Goal: Task Accomplishment & Management: Complete application form

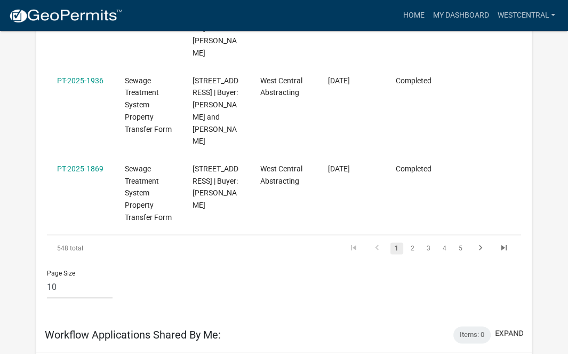
scroll to position [855, 0]
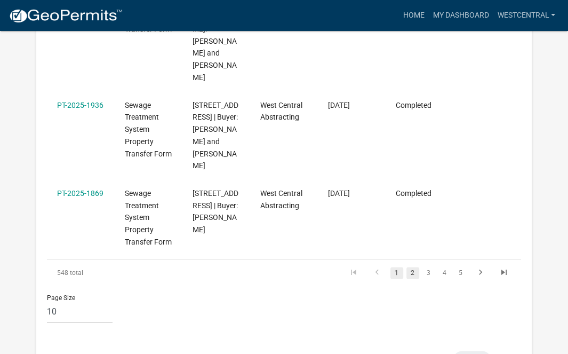
click at [411, 267] on link "2" at bounding box center [412, 273] width 13 height 12
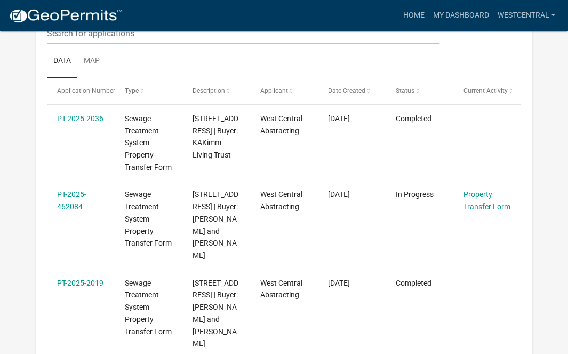
scroll to position [213, 0]
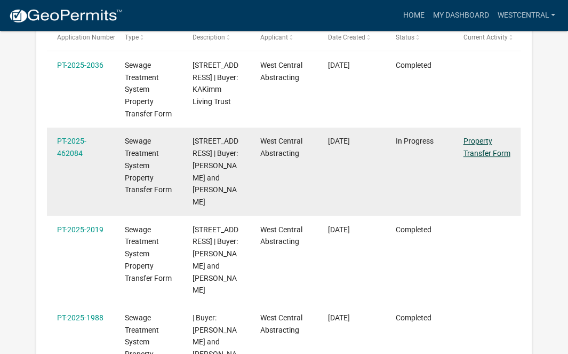
click at [475, 153] on link "Property Transfer Form" at bounding box center [487, 147] width 47 height 21
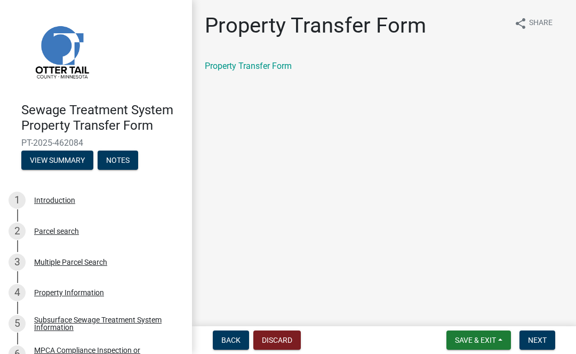
click at [335, 317] on main "Property Transfer Form share Share Property Transfer Form" at bounding box center [384, 161] width 384 height 322
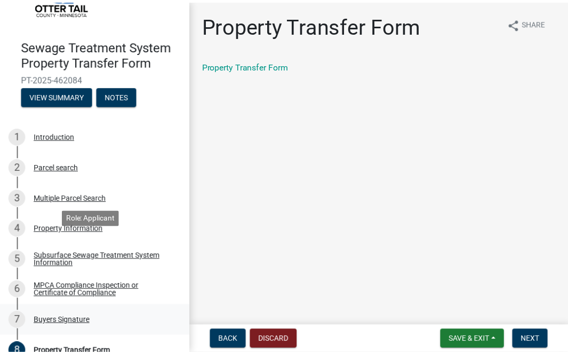
scroll to position [142, 0]
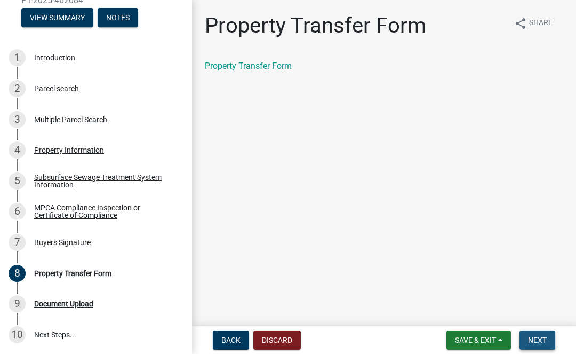
click at [536, 338] on span "Next" at bounding box center [537, 340] width 19 height 9
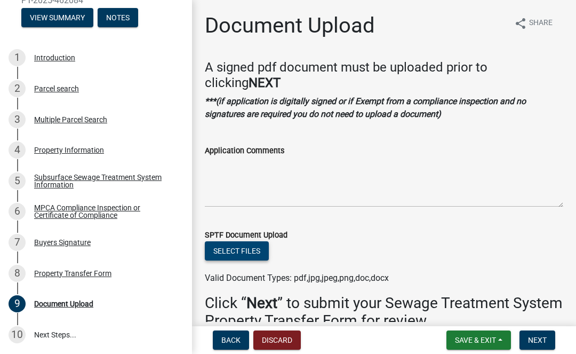
click at [267, 249] on button "Select files" at bounding box center [237, 250] width 64 height 19
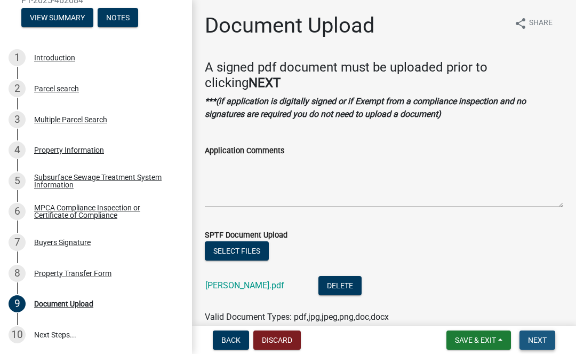
click at [528, 336] on span "Next" at bounding box center [537, 340] width 19 height 9
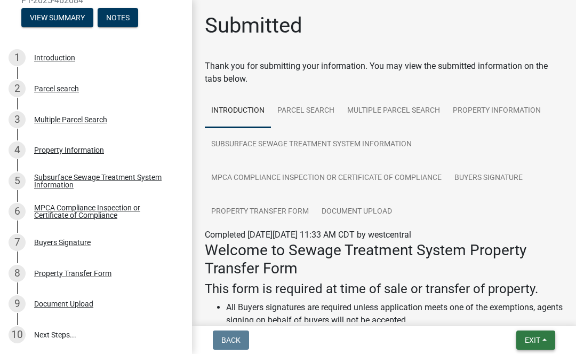
click at [517, 338] on button "Exit" at bounding box center [535, 339] width 39 height 19
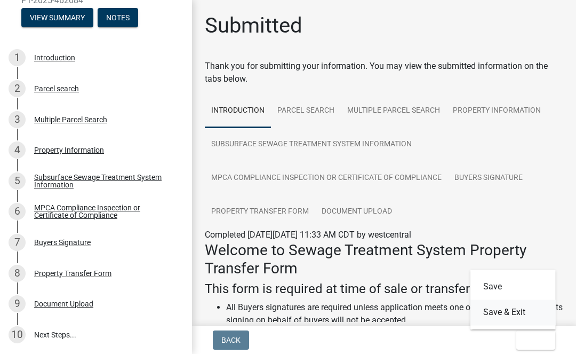
click at [509, 318] on button "Save & Exit" at bounding box center [513, 312] width 85 height 26
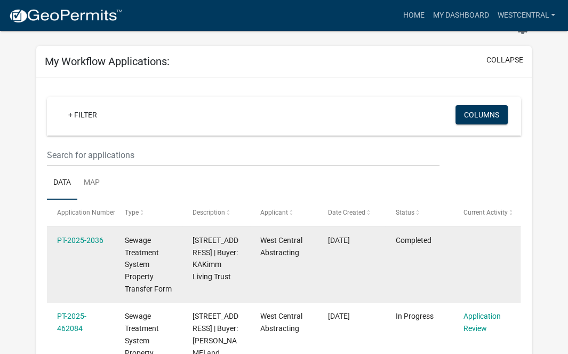
scroll to position [160, 0]
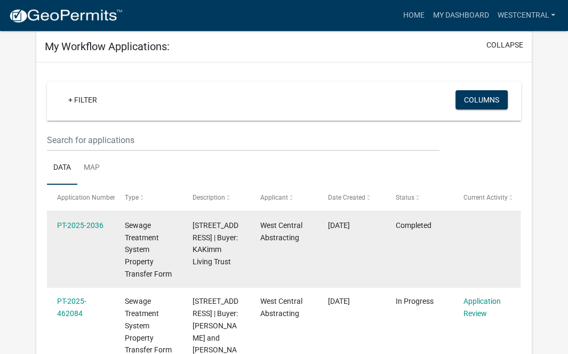
scroll to position [107, 0]
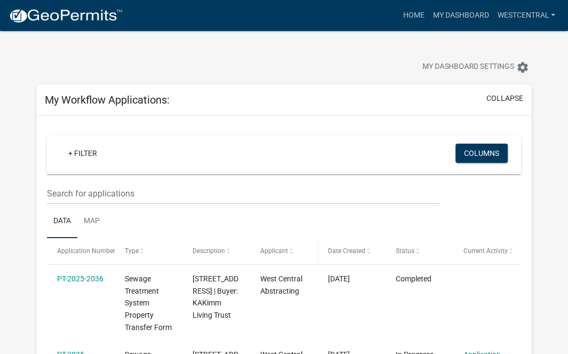
scroll to position [53, 0]
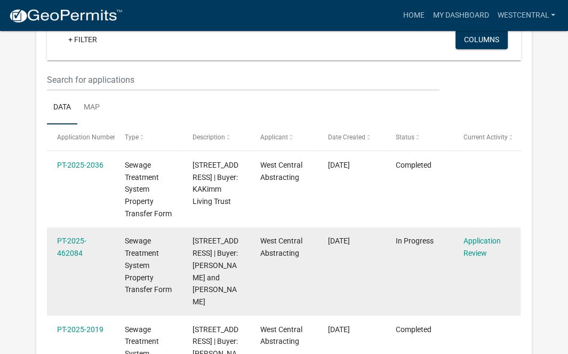
scroll to position [160, 0]
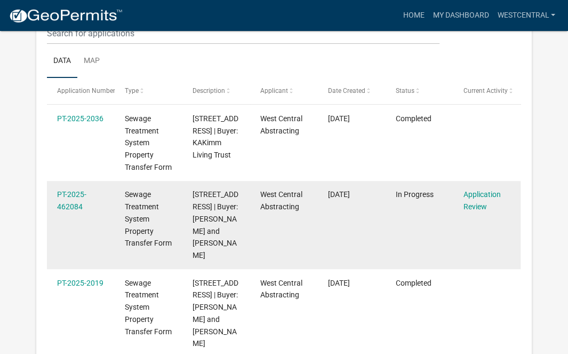
click at [479, 201] on div "Application Review" at bounding box center [487, 200] width 47 height 25
click at [76, 196] on link "PT-2025-462084" at bounding box center [71, 200] width 29 height 21
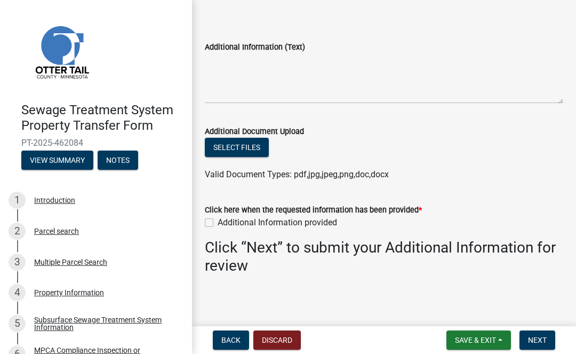
scroll to position [36, 0]
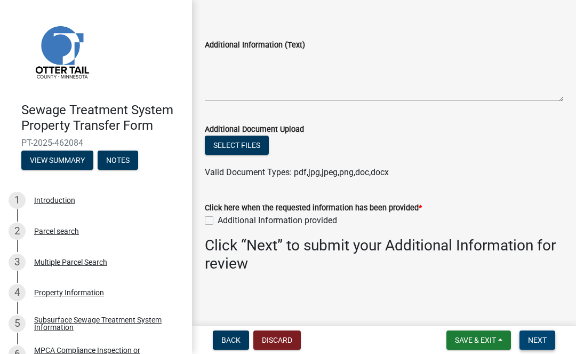
click at [531, 339] on span "Next" at bounding box center [537, 340] width 19 height 9
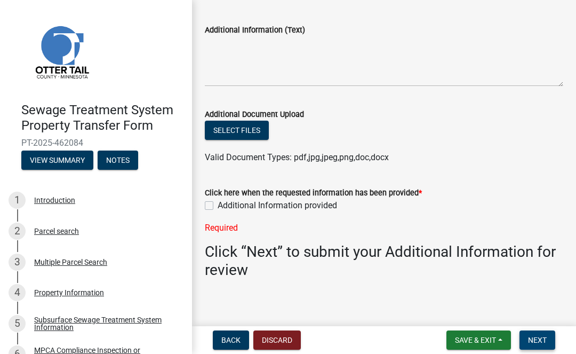
scroll to position [58, 0]
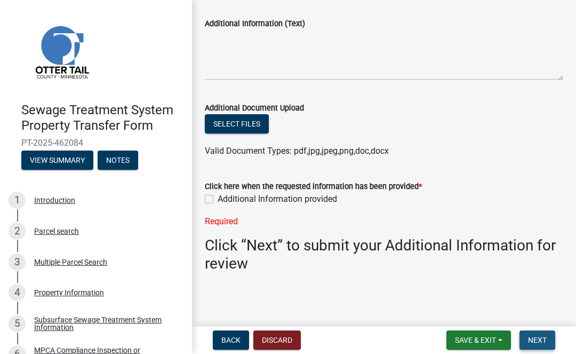
click at [533, 336] on span "Next" at bounding box center [537, 340] width 19 height 9
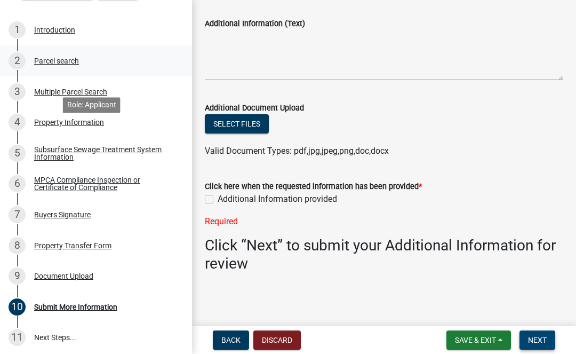
scroll to position [173, 0]
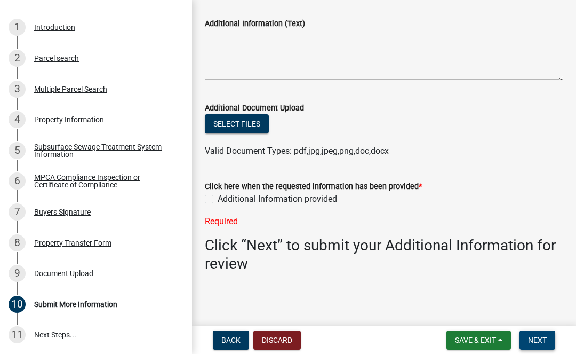
click at [547, 344] on button "Next" at bounding box center [538, 339] width 36 height 19
click at [56, 240] on div "Property Transfer Form" at bounding box center [72, 242] width 77 height 7
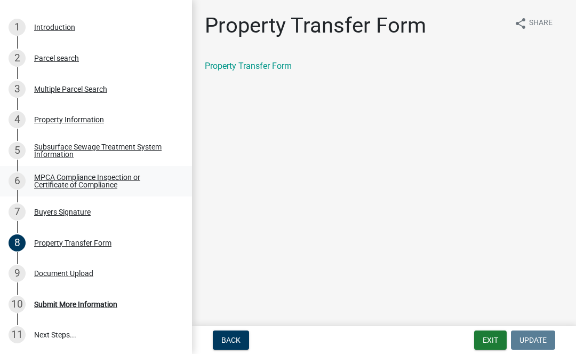
click at [48, 180] on div "MPCA Compliance Inspection or Certificate of Compliance" at bounding box center [104, 180] width 141 height 15
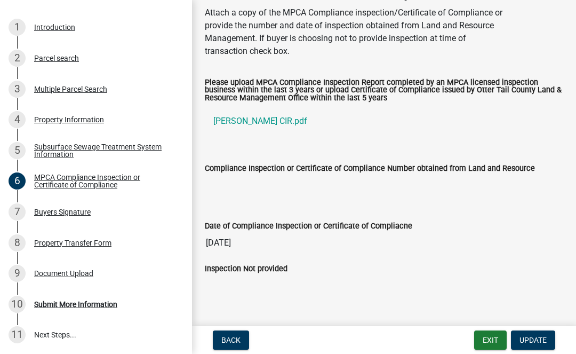
scroll to position [65, 0]
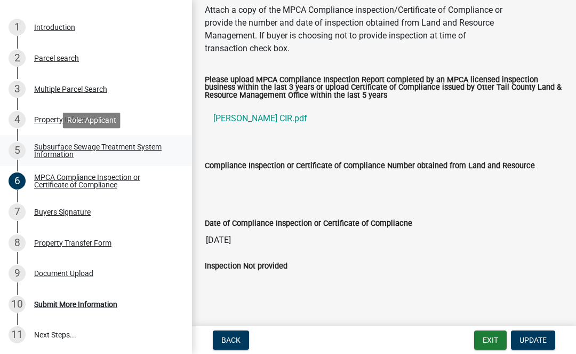
click at [61, 145] on div "Subsurface Sewage Treatment System Information" at bounding box center [104, 150] width 141 height 15
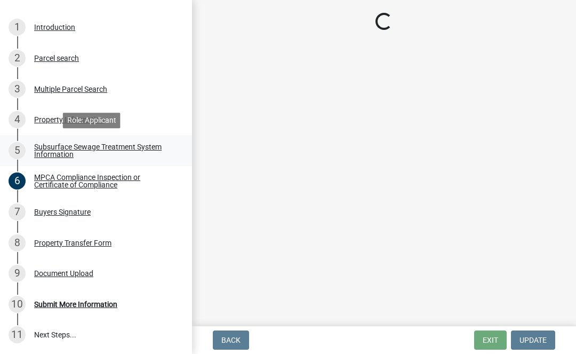
scroll to position [0, 0]
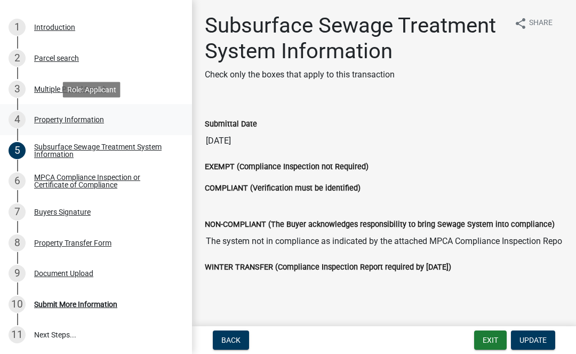
click at [50, 123] on div "Property Information" at bounding box center [69, 119] width 70 height 7
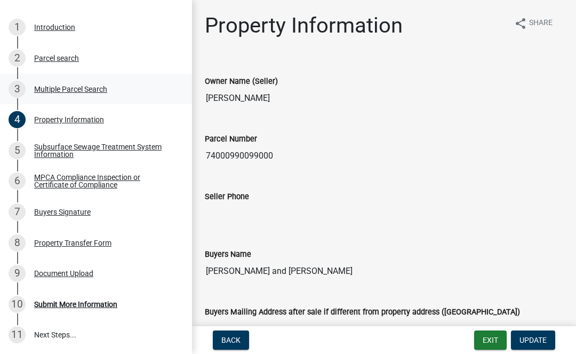
click at [41, 91] on div "Multiple Parcel Search" at bounding box center [70, 88] width 73 height 7
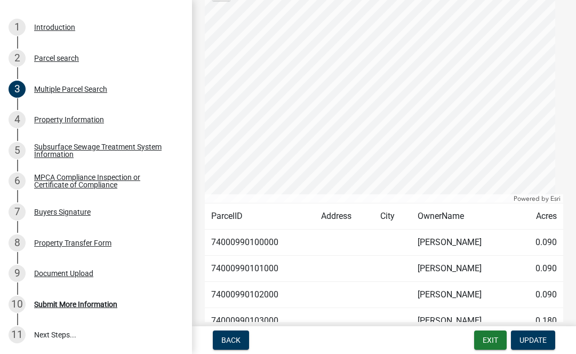
scroll to position [283, 0]
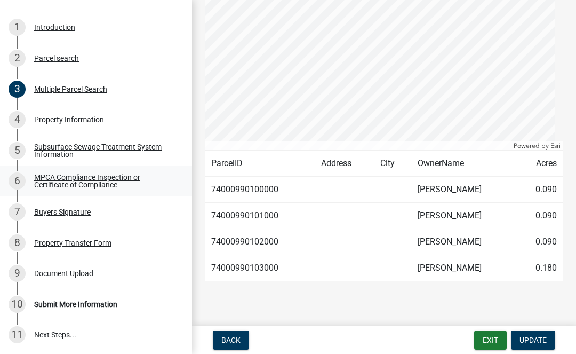
click at [97, 179] on div "MPCA Compliance Inspection or Certificate of Compliance" at bounding box center [104, 180] width 141 height 15
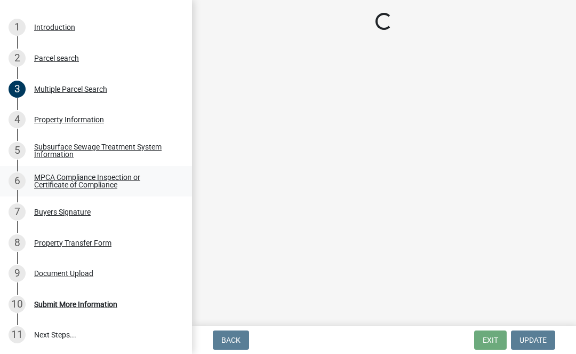
scroll to position [0, 0]
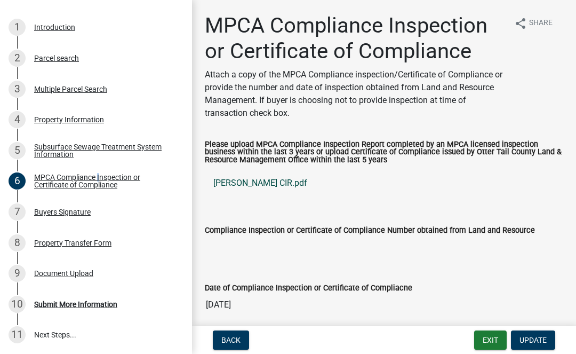
click at [254, 184] on link "Gunkel CIR.pdf" at bounding box center [384, 183] width 358 height 26
click at [57, 145] on div "Subsurface Sewage Treatment System Information" at bounding box center [104, 150] width 141 height 15
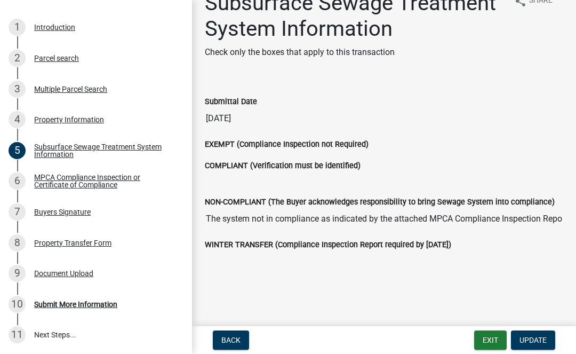
scroll to position [35, 0]
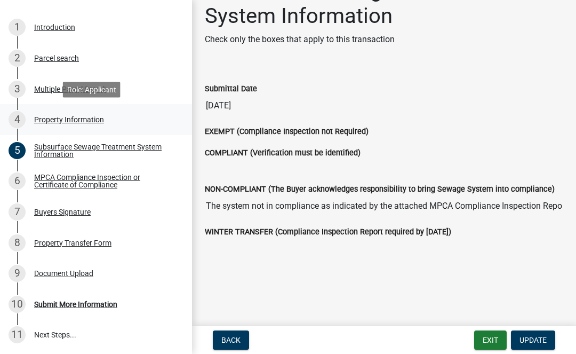
click at [42, 118] on div "Property Information" at bounding box center [69, 119] width 70 height 7
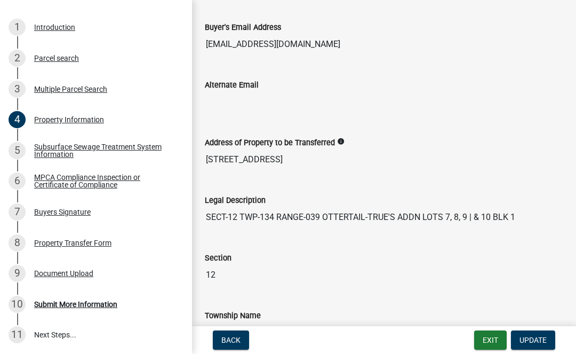
scroll to position [583, 0]
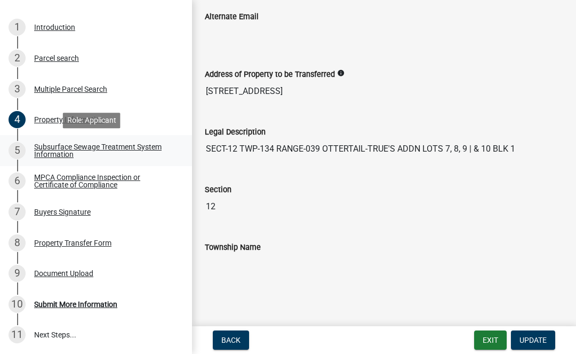
click at [52, 148] on div "Subsurface Sewage Treatment System Information" at bounding box center [104, 150] width 141 height 15
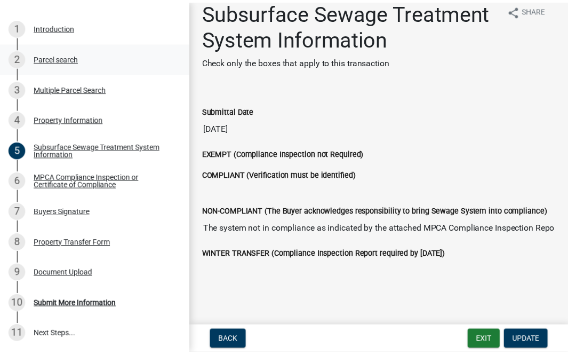
scroll to position [0, 0]
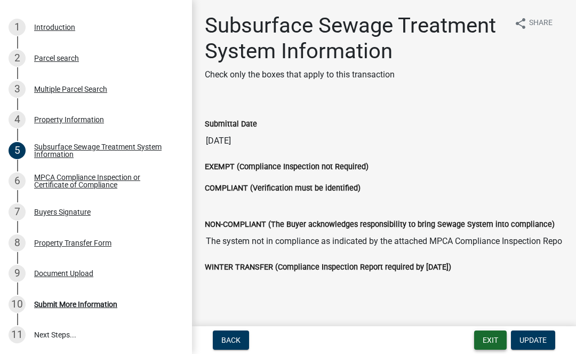
click at [490, 338] on button "Exit" at bounding box center [490, 339] width 33 height 19
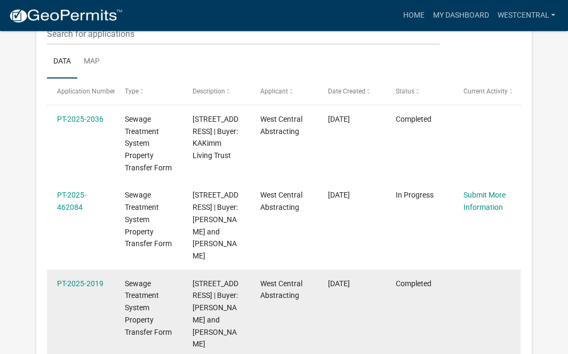
scroll to position [160, 0]
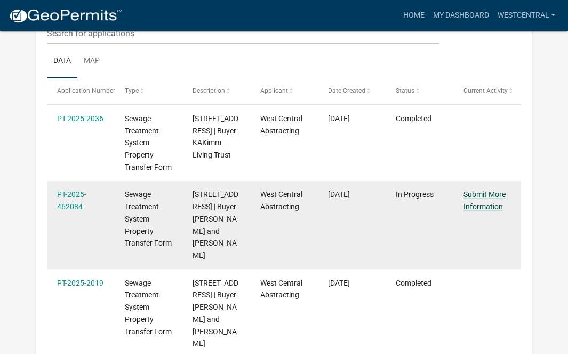
click at [473, 196] on link "Submit More Information" at bounding box center [485, 200] width 42 height 21
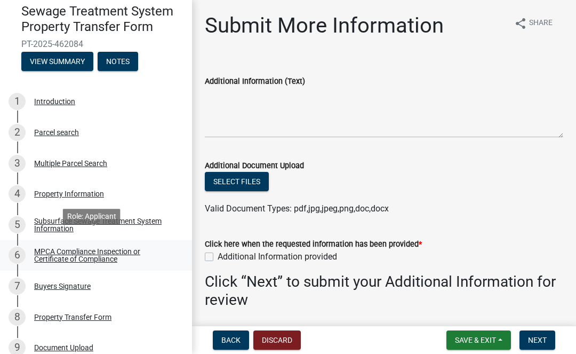
scroll to position [160, 0]
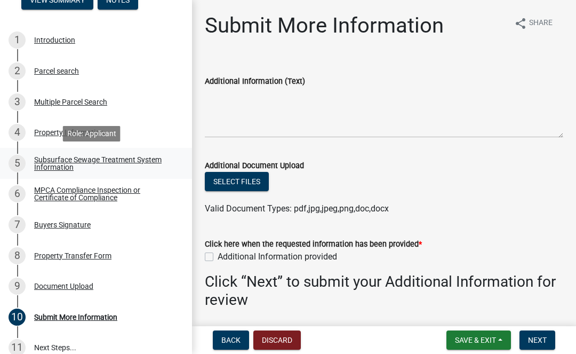
click at [52, 157] on div "Subsurface Sewage Treatment System Information" at bounding box center [104, 163] width 141 height 15
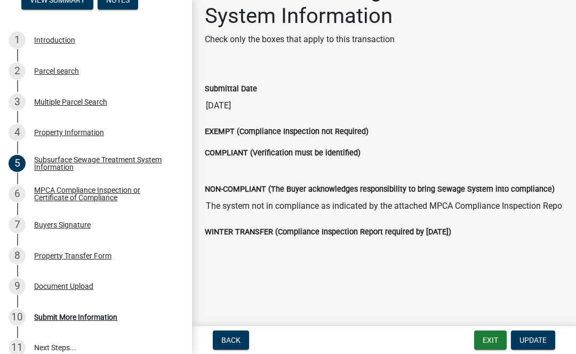
scroll to position [0, 0]
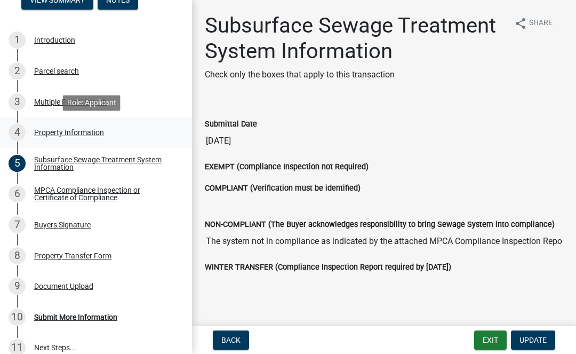
click at [42, 134] on div "Property Information" at bounding box center [69, 132] width 70 height 7
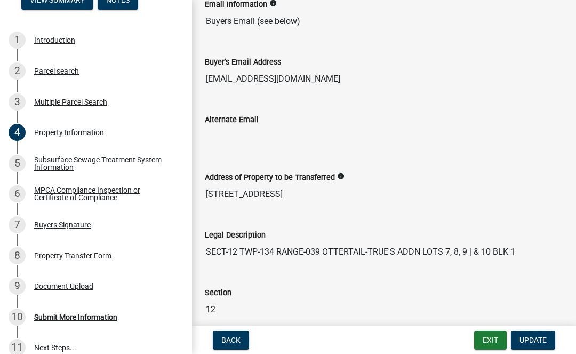
scroll to position [583, 0]
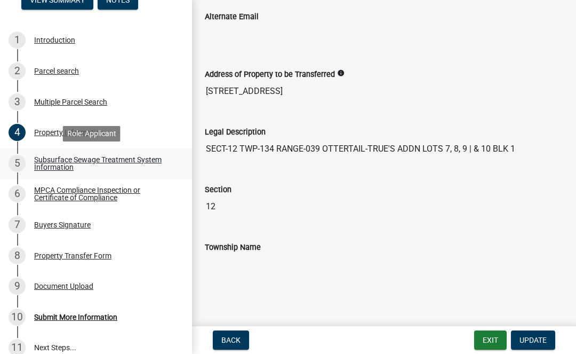
click at [47, 156] on div "Subsurface Sewage Treatment System Information" at bounding box center [104, 163] width 141 height 15
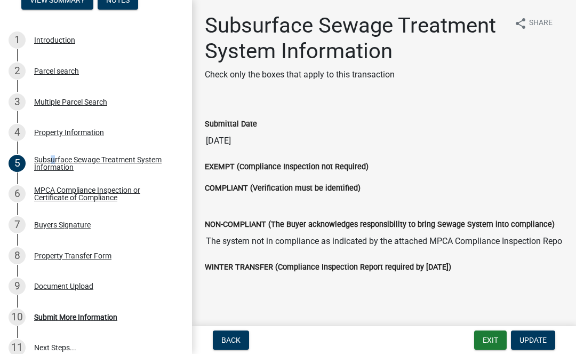
scroll to position [35, 0]
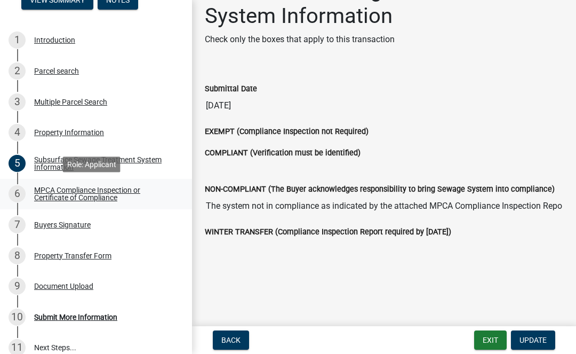
click at [65, 196] on div "MPCA Compliance Inspection or Certificate of Compliance" at bounding box center [104, 193] width 141 height 15
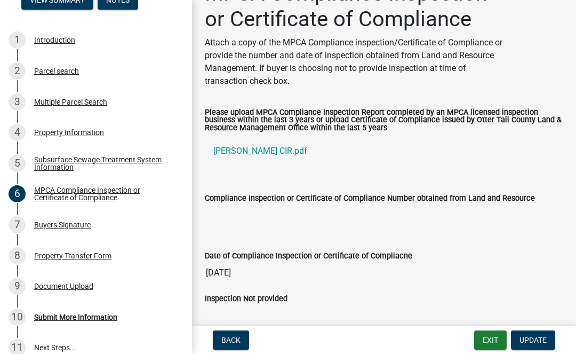
scroll to position [65, 0]
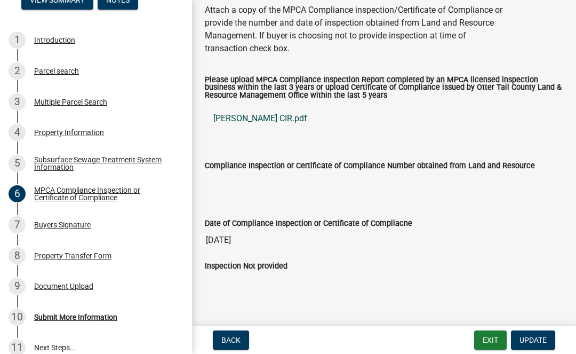
click at [245, 119] on link "Gunkel CIR.pdf" at bounding box center [384, 119] width 358 height 26
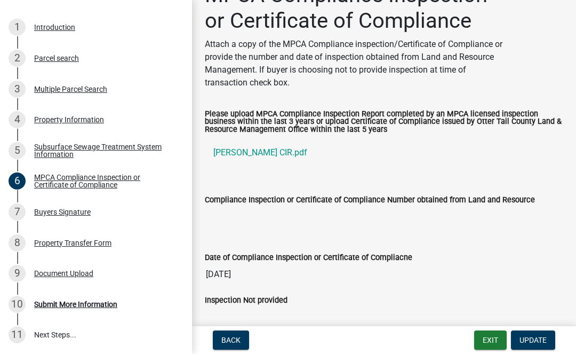
scroll to position [0, 0]
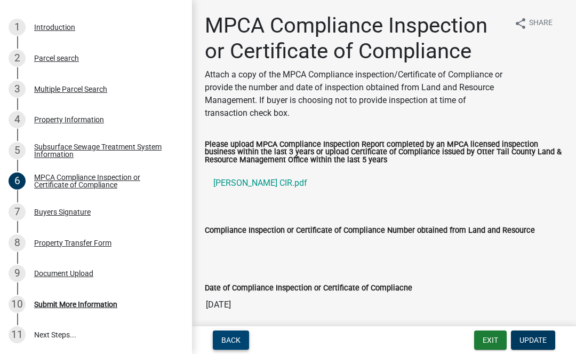
click at [233, 341] on span "Back" at bounding box center [230, 340] width 19 height 9
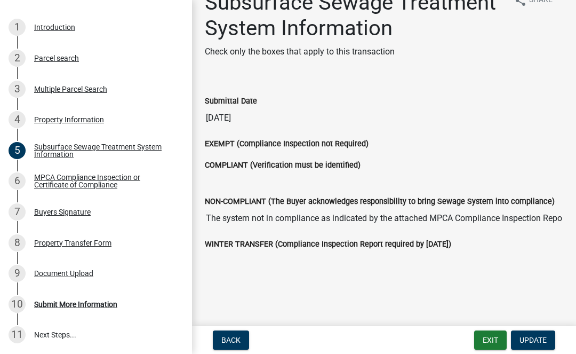
scroll to position [35, 0]
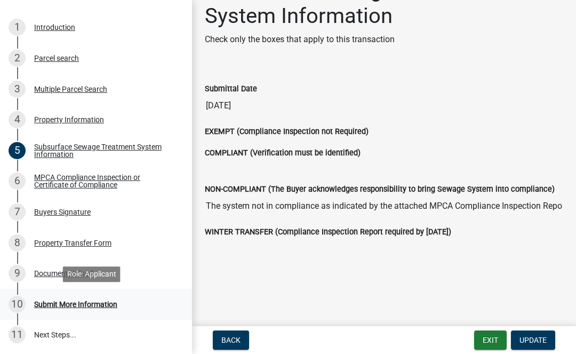
click at [77, 300] on div "Submit More Information" at bounding box center [75, 303] width 83 height 7
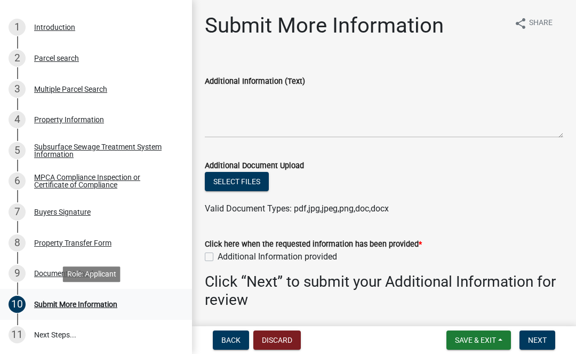
click at [150, 314] on link "10 Submit More Information" at bounding box center [96, 304] width 192 height 31
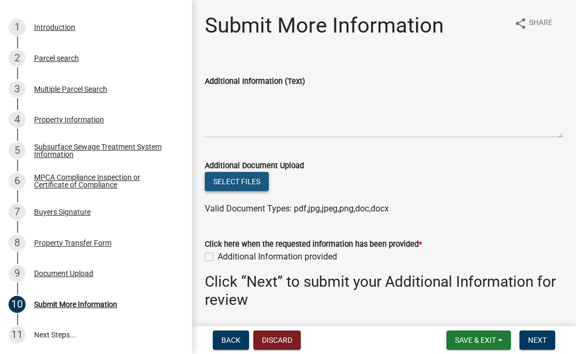
click at [230, 180] on button "Select files" at bounding box center [237, 181] width 64 height 19
click at [205, 172] on button "Select files" at bounding box center [237, 181] width 64 height 19
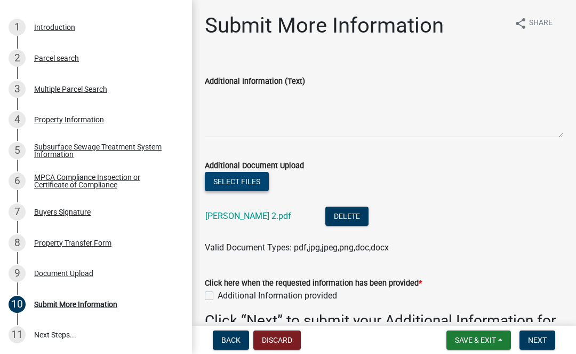
scroll to position [76, 0]
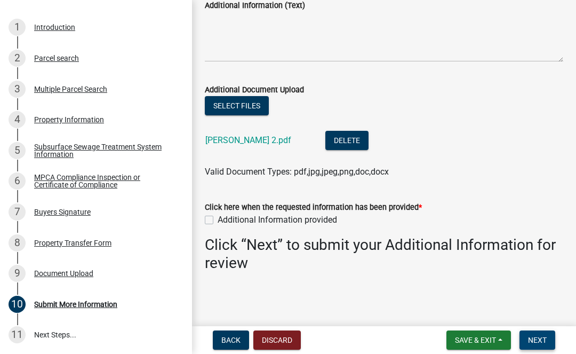
click at [529, 337] on span "Next" at bounding box center [537, 340] width 19 height 9
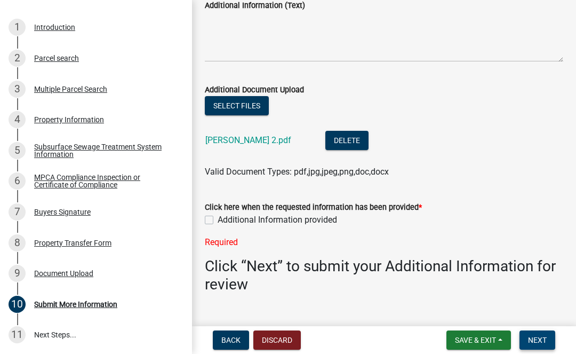
click at [529, 337] on span "Next" at bounding box center [537, 340] width 19 height 9
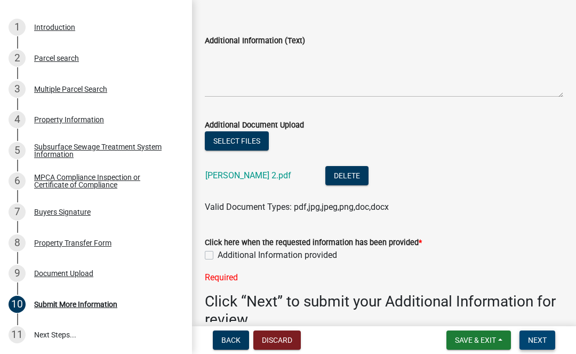
scroll to position [0, 0]
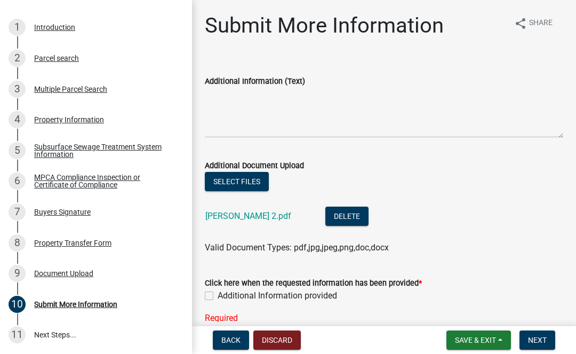
click at [211, 302] on div "Click here when the requested information has been provided * Additional Inform…" at bounding box center [384, 294] width 358 height 61
click at [218, 296] on label "Additional Information provided" at bounding box center [277, 295] width 119 height 13
click at [218, 296] on input "Additional Information provided" at bounding box center [221, 292] width 7 height 7
checkbox input "true"
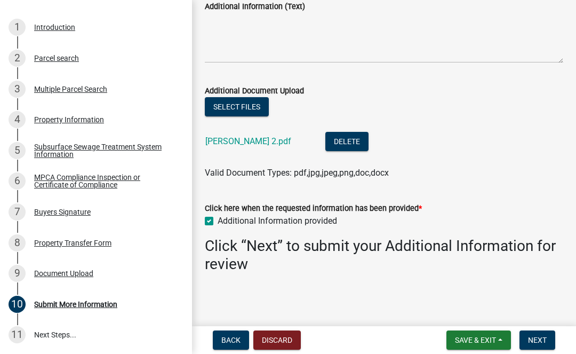
scroll to position [76, 0]
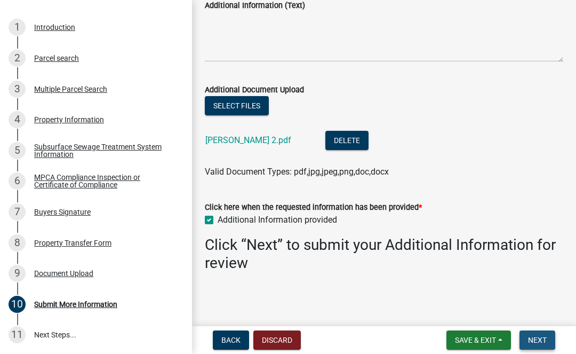
click at [536, 333] on button "Next" at bounding box center [538, 339] width 36 height 19
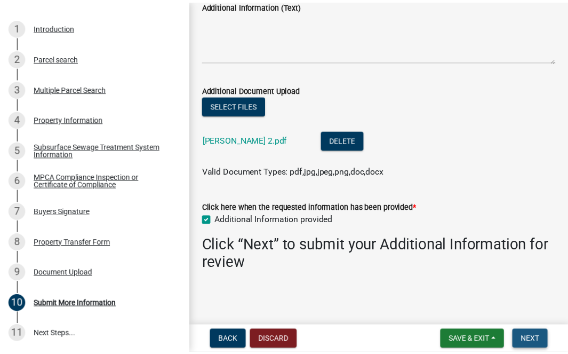
scroll to position [0, 0]
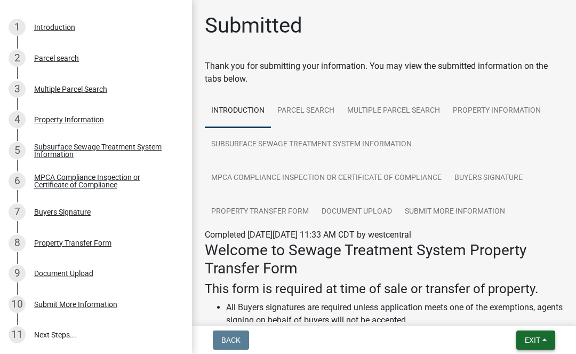
click at [536, 343] on span "Exit" at bounding box center [532, 340] width 15 height 9
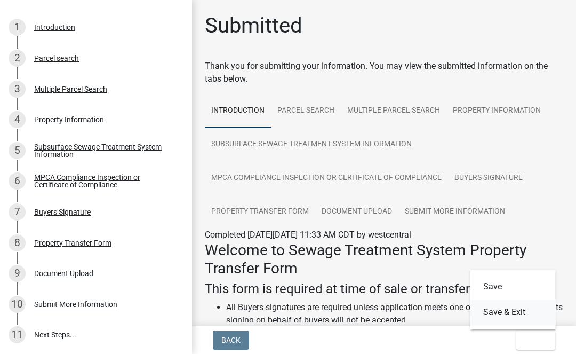
click at [520, 309] on button "Save & Exit" at bounding box center [513, 312] width 85 height 26
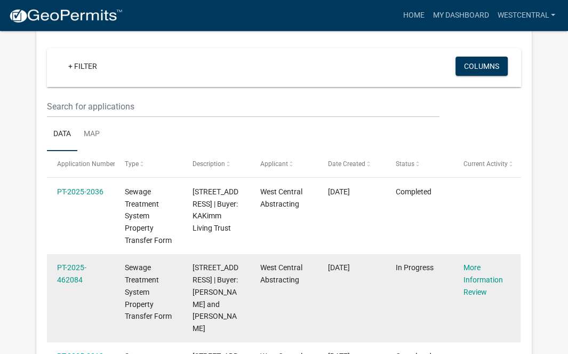
scroll to position [213, 0]
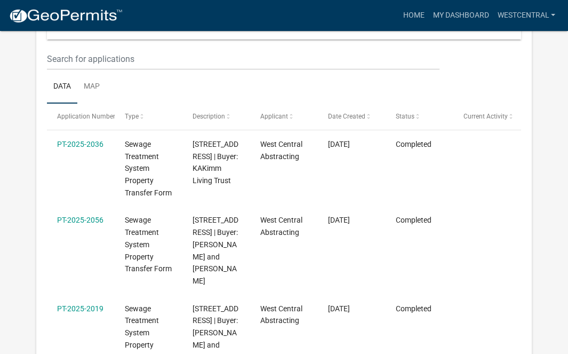
scroll to position [160, 0]
